Goal: Find specific page/section: Find specific page/section

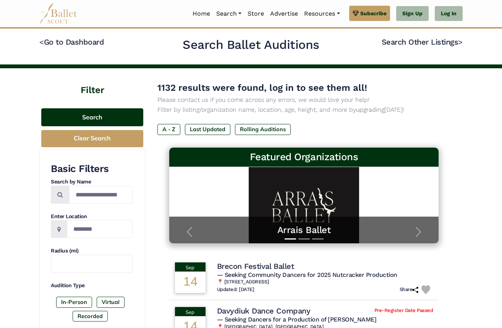
click at [124, 116] on button "Search" at bounding box center [92, 117] width 102 height 18
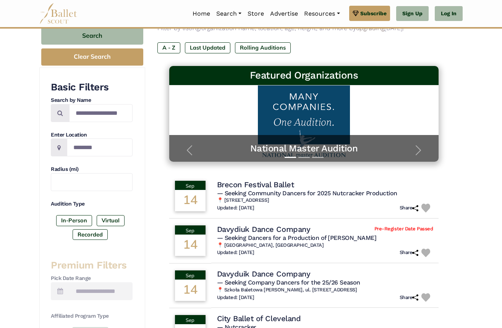
scroll to position [84, 0]
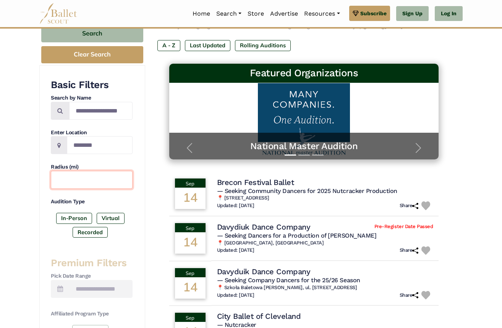
click at [95, 172] on input "text" at bounding box center [92, 180] width 82 height 18
type input "*"
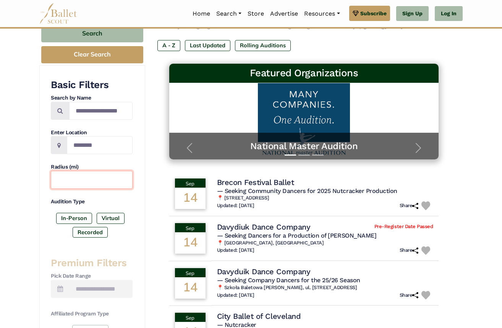
type input "*"
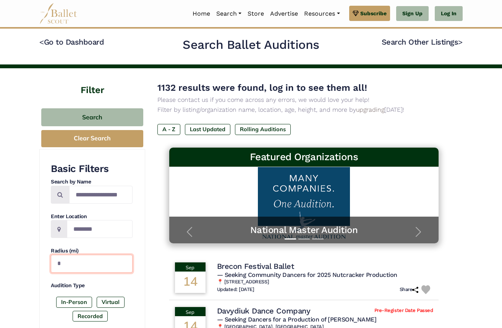
click at [87, 265] on input "*" at bounding box center [92, 264] width 82 height 18
